Goal: Find specific page/section: Find specific page/section

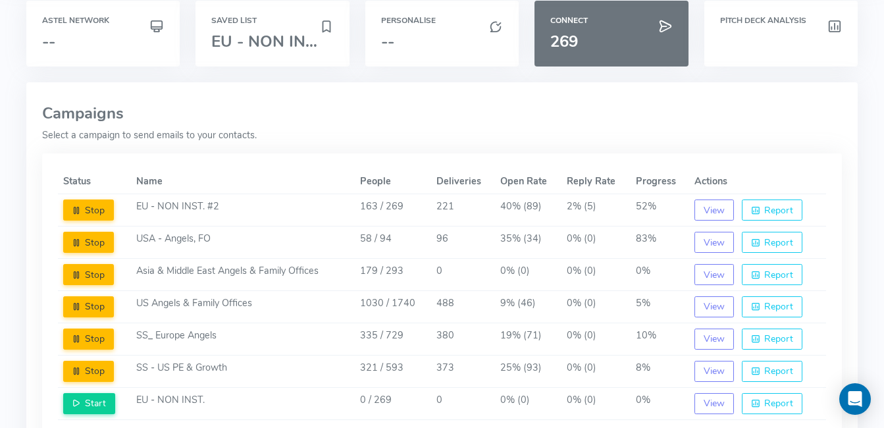
scroll to position [57, 0]
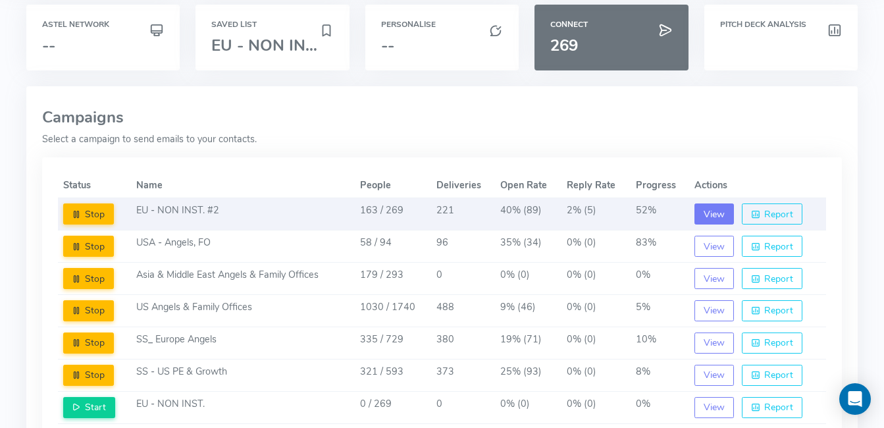
click at [715, 220] on button "View" at bounding box center [713, 213] width 39 height 21
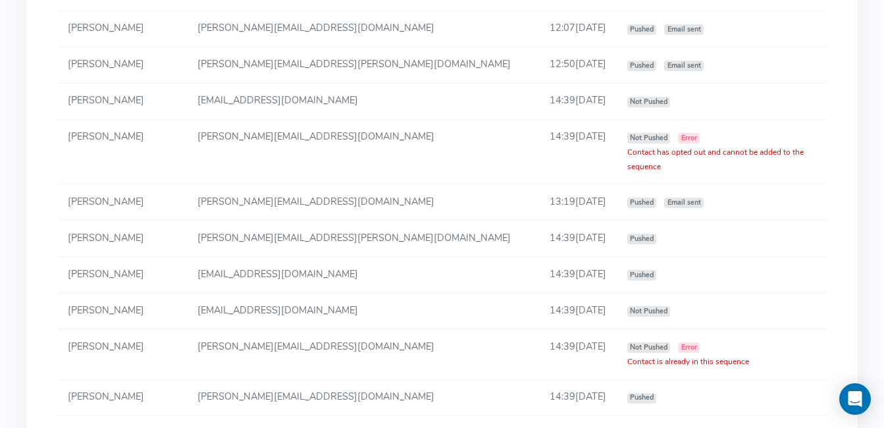
scroll to position [2517, 0]
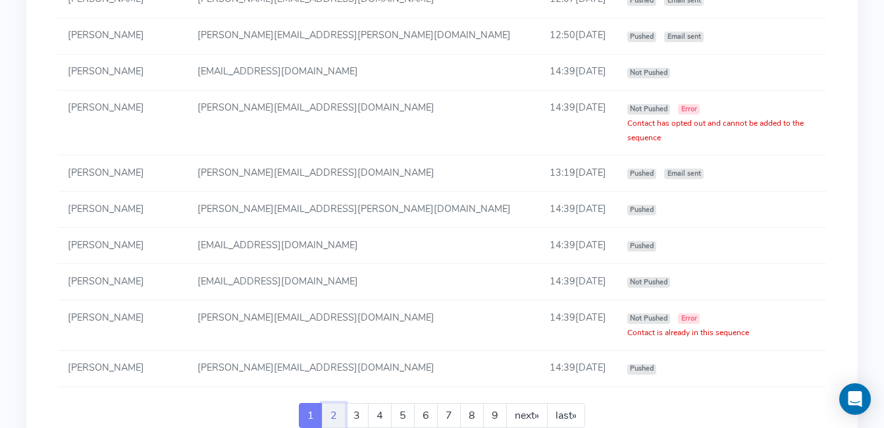
click at [334, 403] on link "2" at bounding box center [334, 415] width 24 height 25
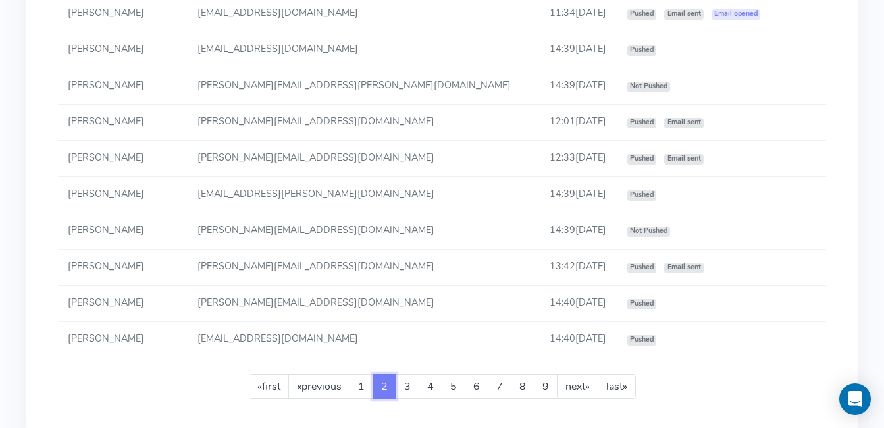
scroll to position [2465, 0]
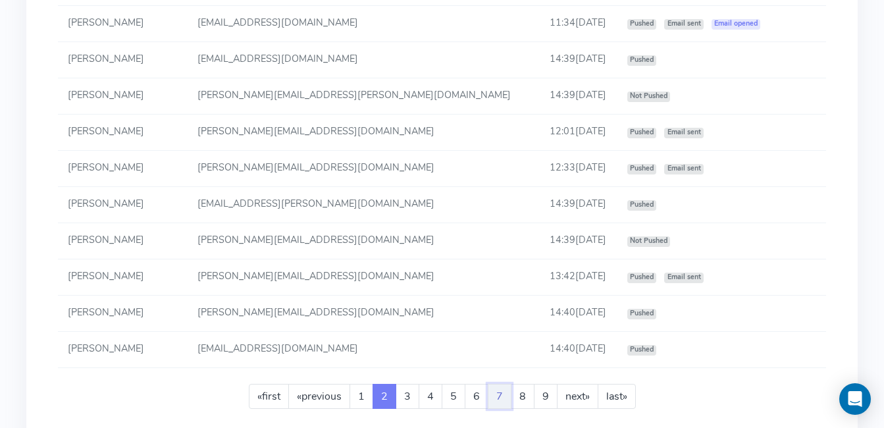
click at [507, 384] on link "7" at bounding box center [500, 396] width 24 height 25
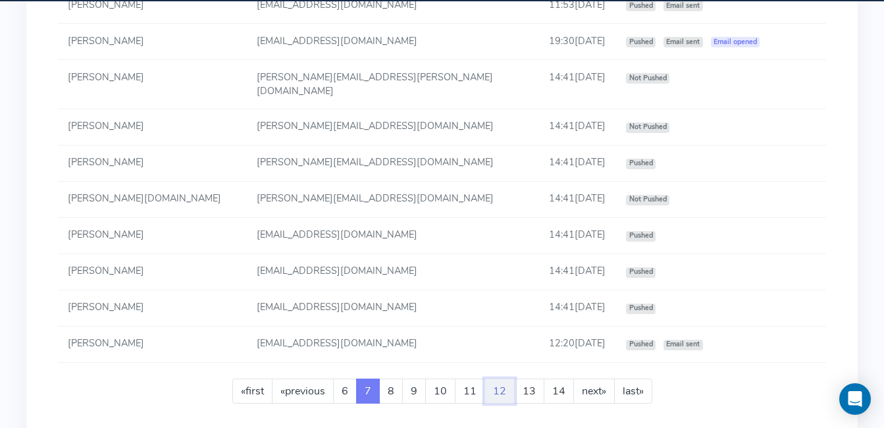
scroll to position [2456, 0]
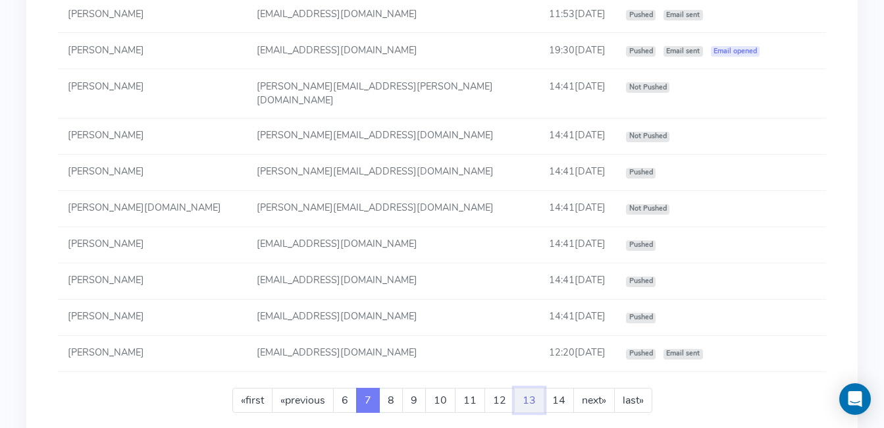
click at [540, 388] on link "13" at bounding box center [529, 400] width 30 height 25
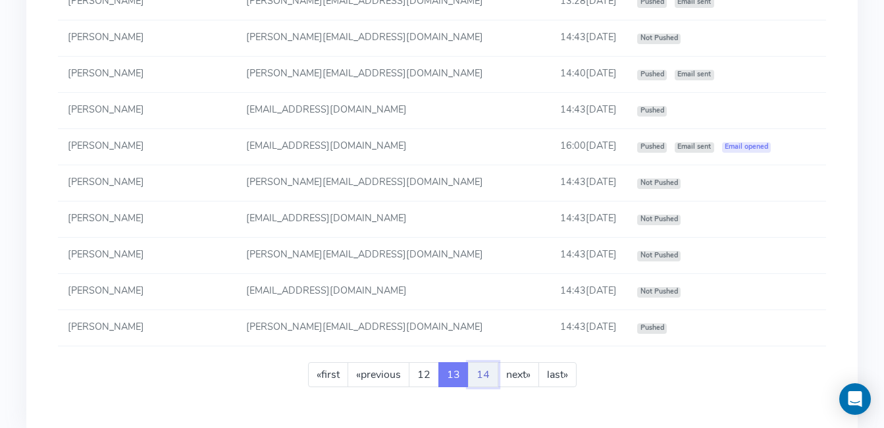
click at [482, 362] on link "14" at bounding box center [483, 374] width 30 height 25
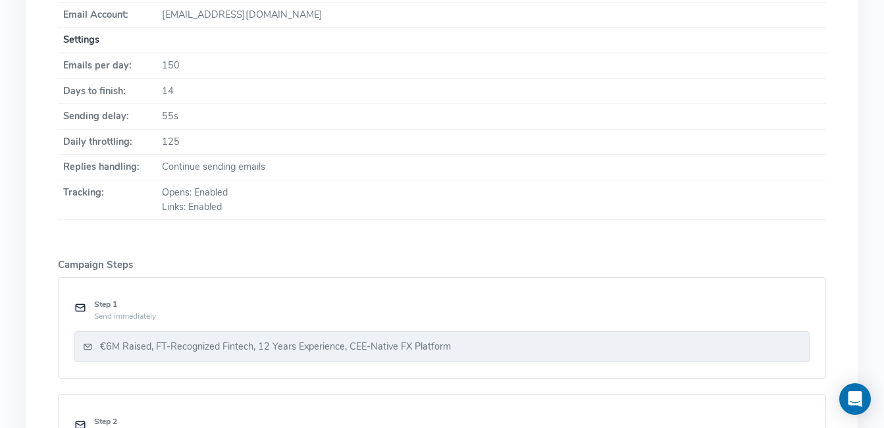
scroll to position [379, 0]
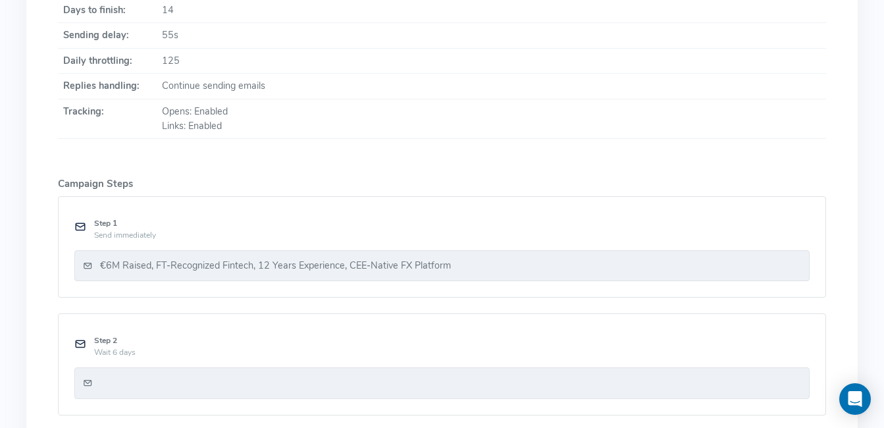
click at [109, 336] on h6 "Step 2" at bounding box center [452, 340] width 716 height 9
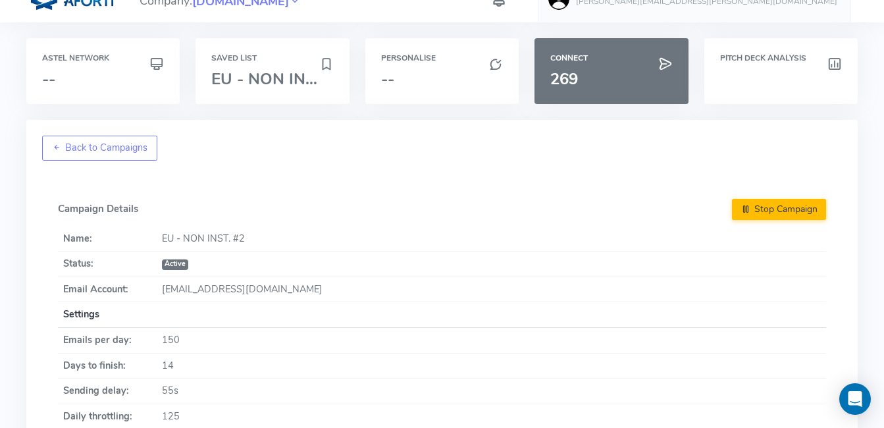
scroll to position [0, 0]
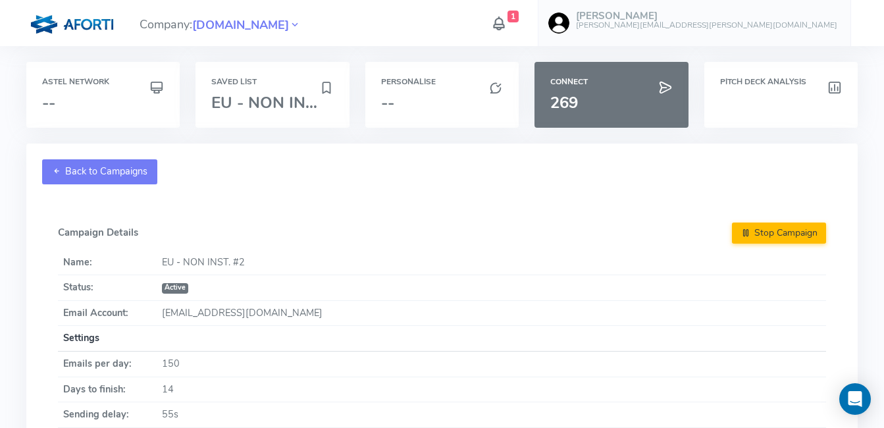
click at [51, 165] on link "Back to Campaigns" at bounding box center [100, 171] width 116 height 25
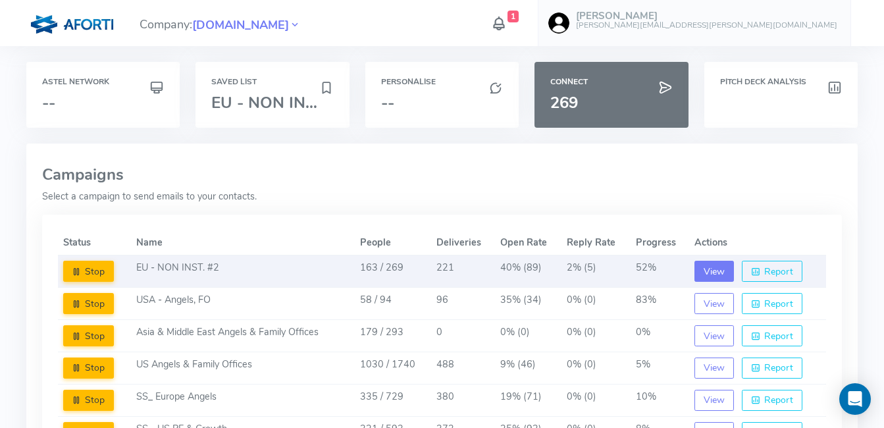
click at [710, 270] on button "View" at bounding box center [713, 271] width 39 height 21
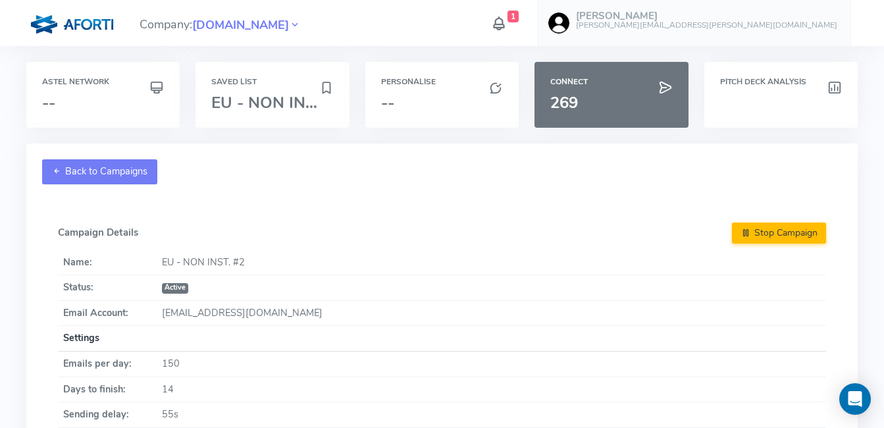
click at [85, 175] on link "Back to Campaigns" at bounding box center [100, 171] width 116 height 25
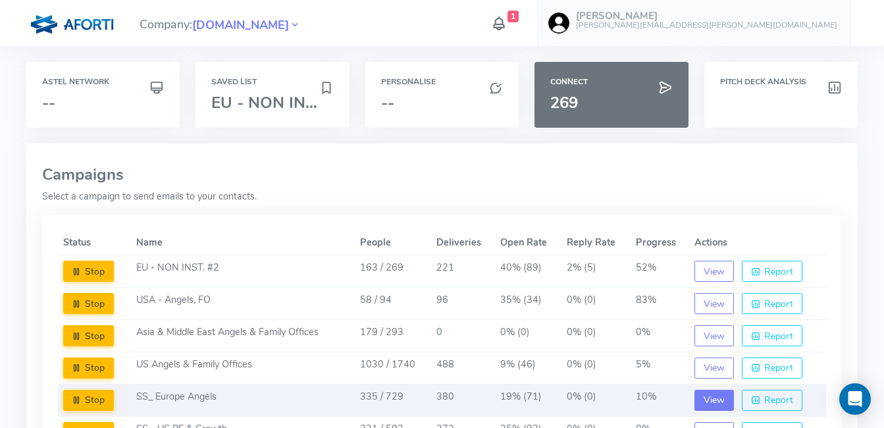
click at [717, 405] on button "View" at bounding box center [713, 400] width 39 height 21
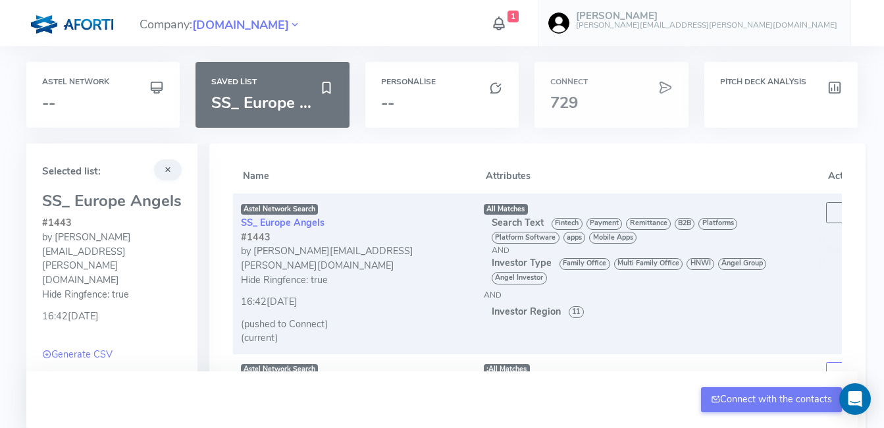
click at [554, 111] on span "729" at bounding box center [564, 102] width 28 height 21
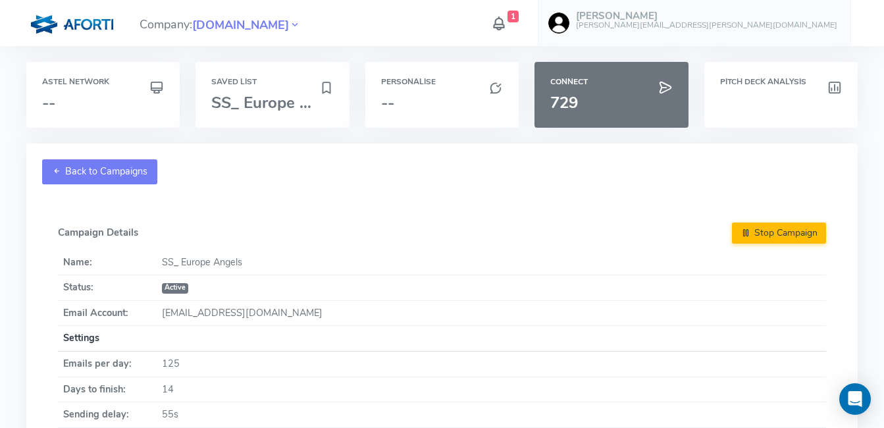
click at [111, 177] on link "Back to Campaigns" at bounding box center [100, 171] width 116 height 25
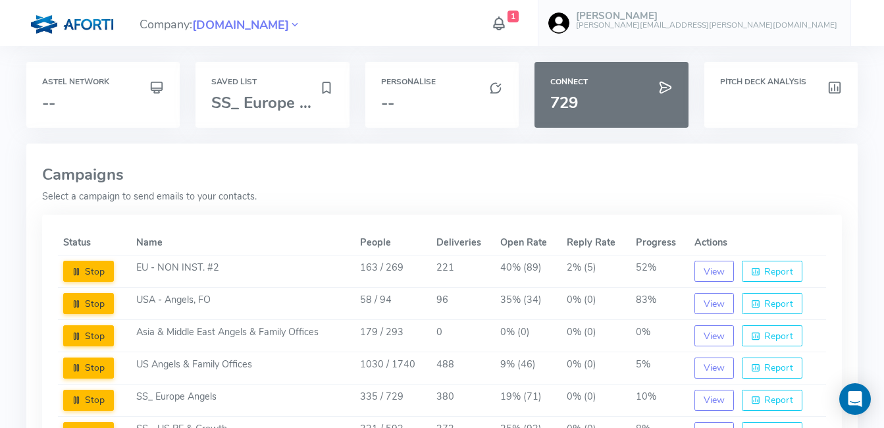
click at [507, 26] on icon at bounding box center [498, 23] width 17 height 23
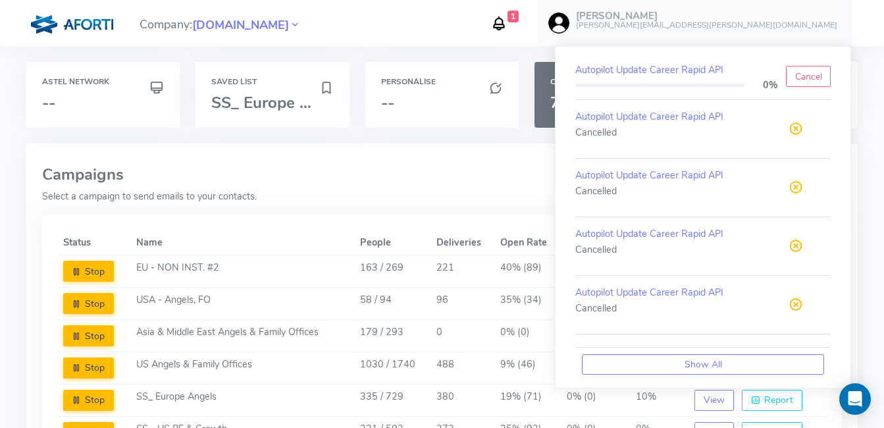
click at [507, 26] on icon at bounding box center [498, 23] width 17 height 23
